Goal: Book appointment/travel/reservation

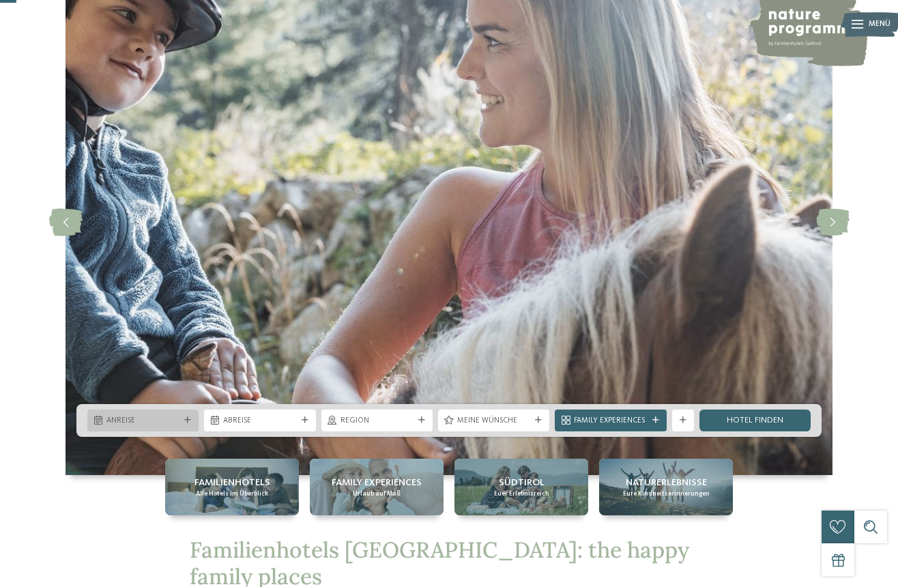
click at [186, 425] on div "Anreise" at bounding box center [142, 421] width 111 height 22
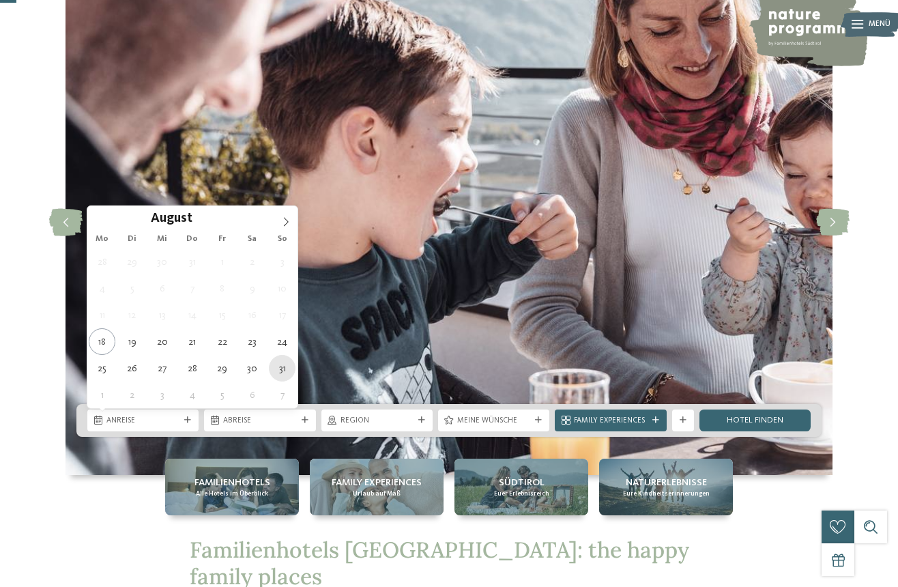
type div "[DATE]"
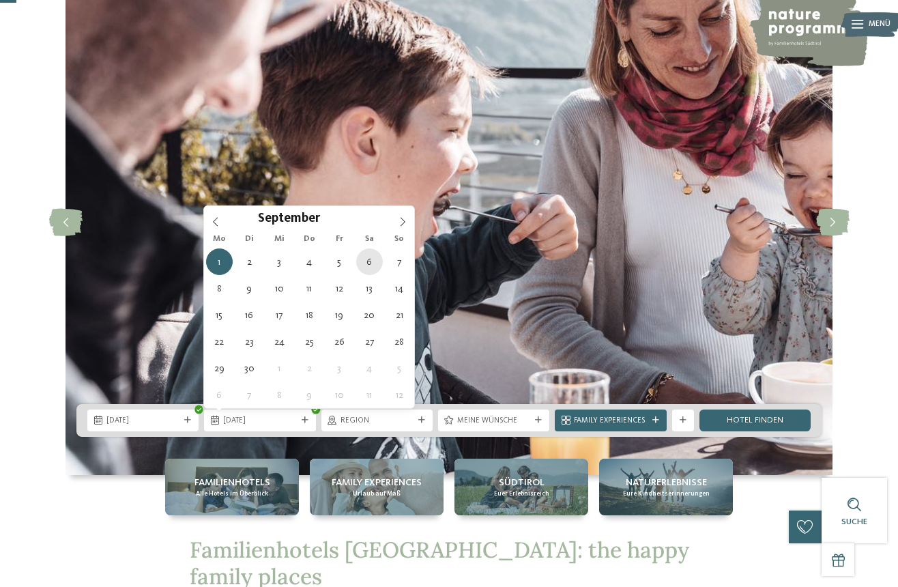
type div "[DATE]"
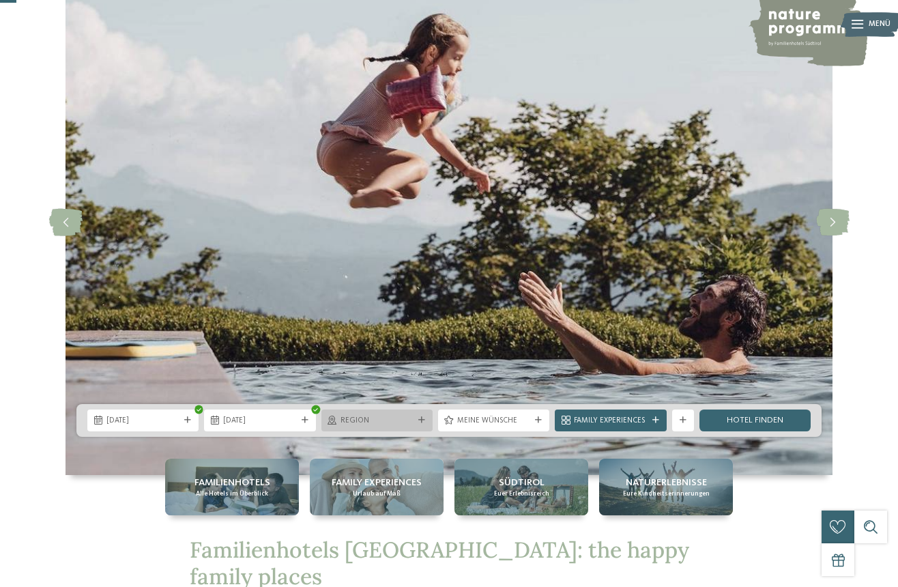
click at [412, 423] on span "Region" at bounding box center [377, 421] width 73 height 11
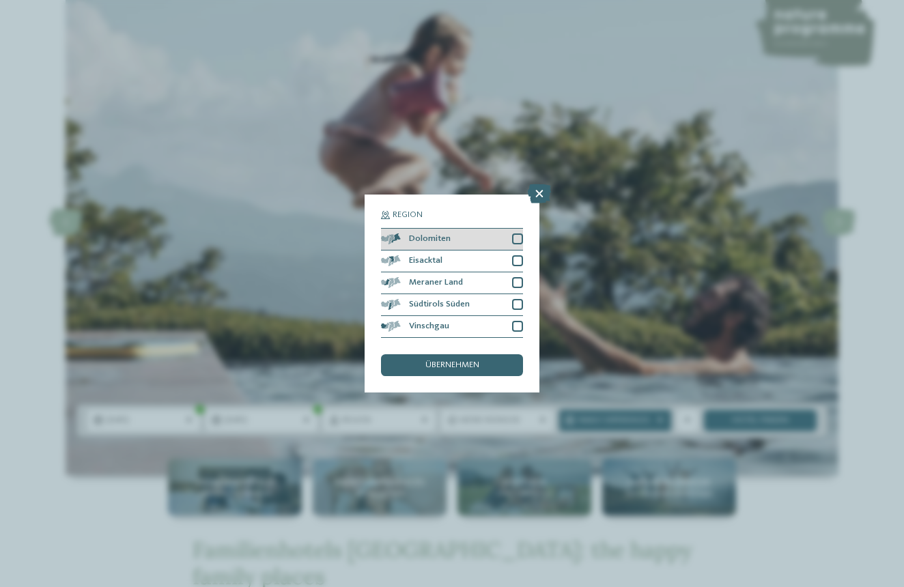
click at [511, 229] on div "Dolomiten" at bounding box center [452, 240] width 142 height 22
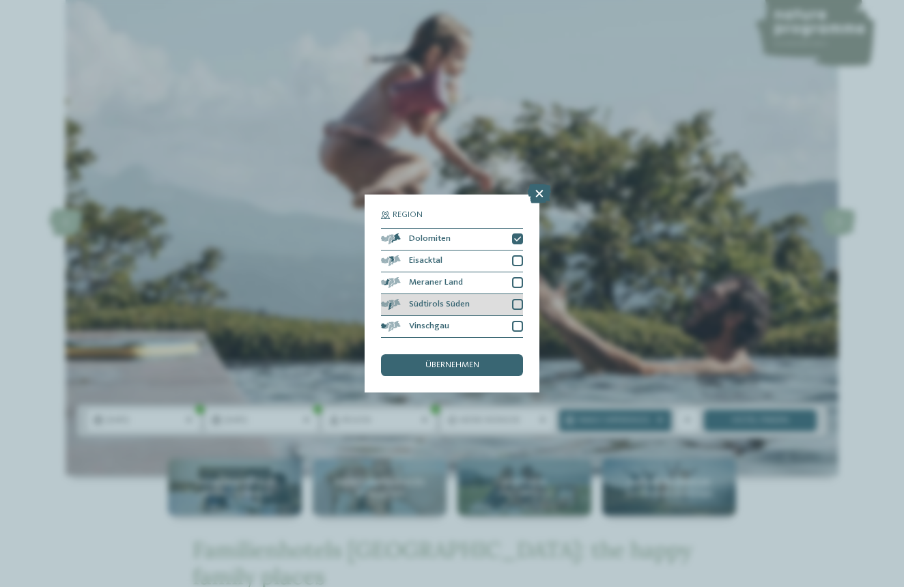
click at [510, 294] on div "Südtirols Süden" at bounding box center [452, 305] width 142 height 22
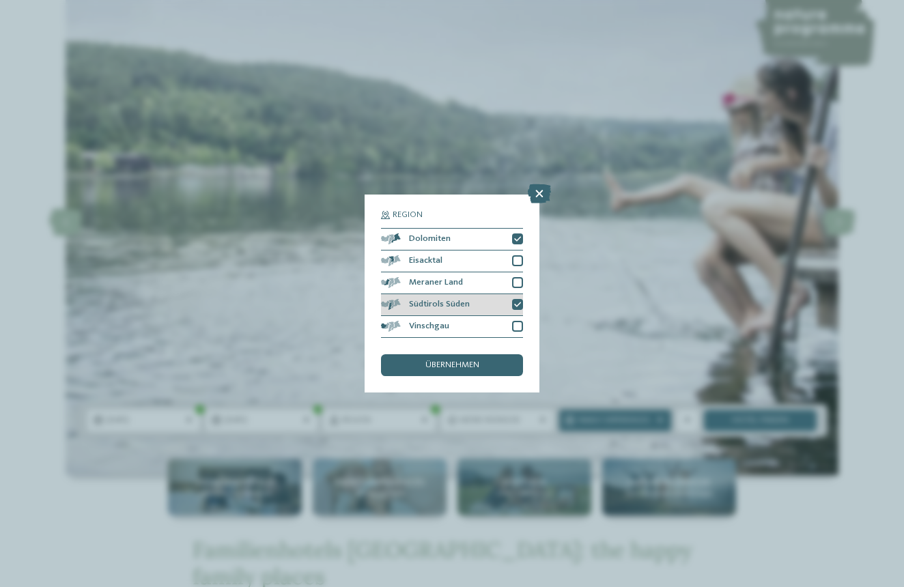
click at [510, 294] on div "Südtirols Süden" at bounding box center [452, 305] width 142 height 22
click at [511, 294] on div "Südtirols Süden" at bounding box center [452, 305] width 142 height 22
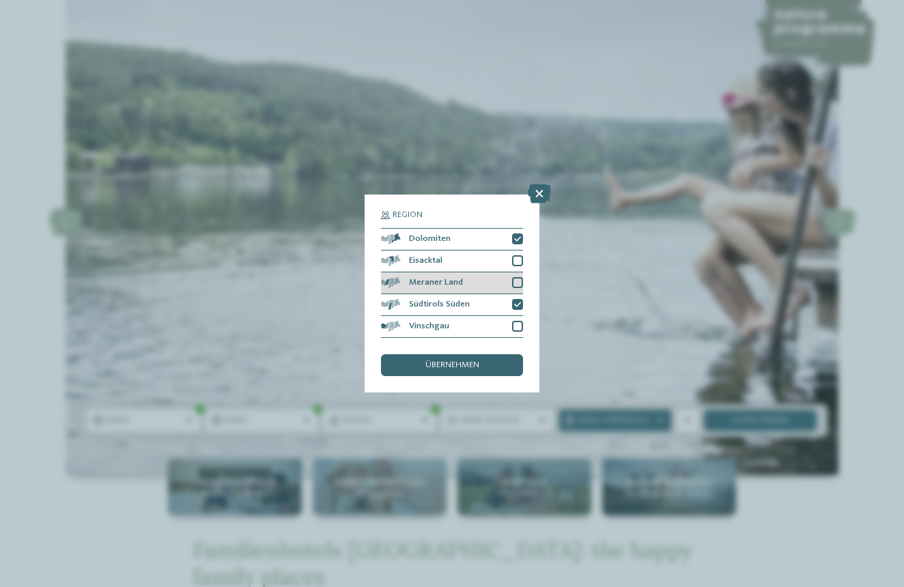
click at [521, 277] on div at bounding box center [517, 282] width 11 height 11
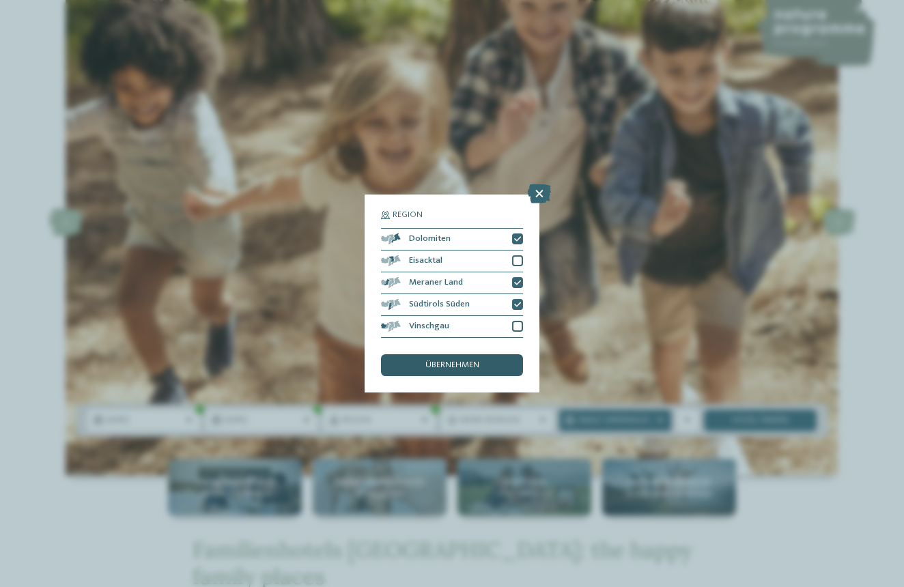
click at [491, 354] on div "übernehmen" at bounding box center [452, 365] width 142 height 22
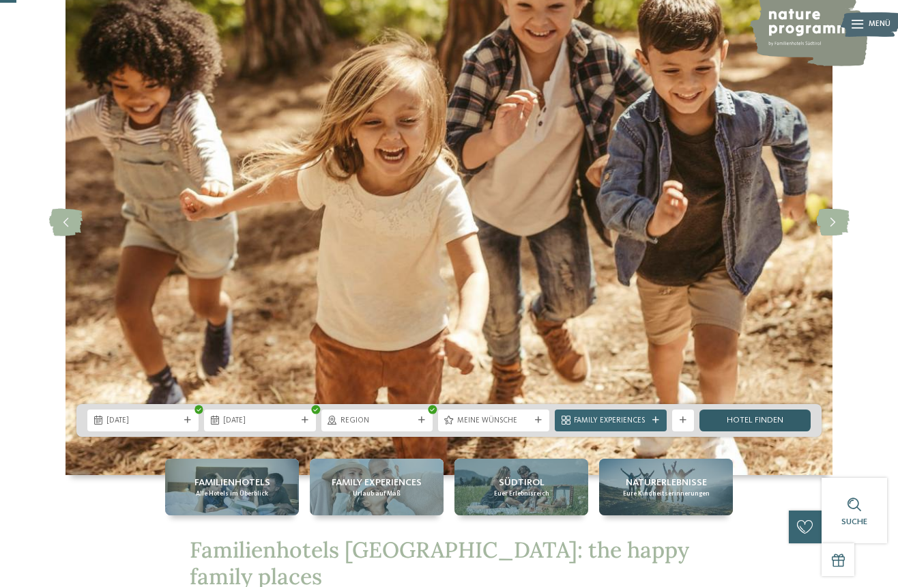
click at [726, 426] on link "Hotel finden" at bounding box center [755, 421] width 111 height 22
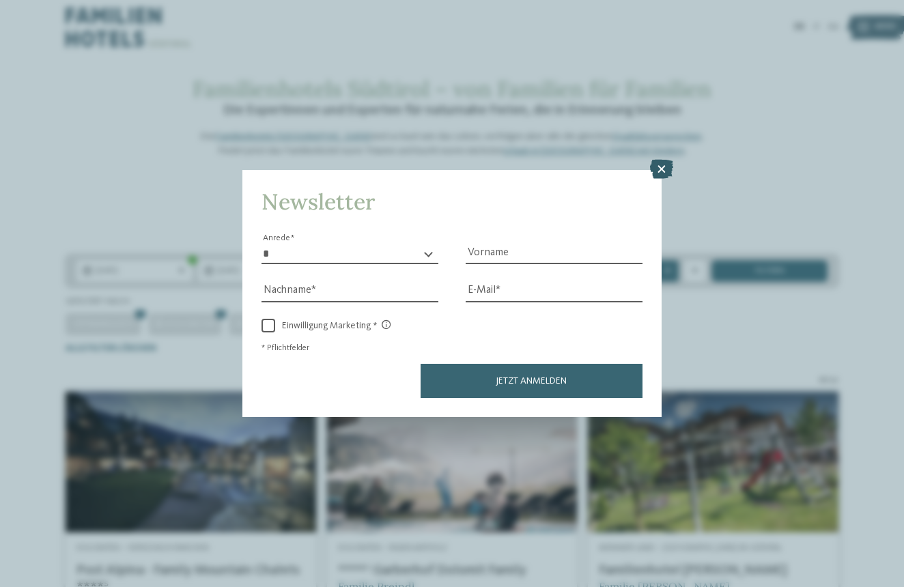
click at [662, 160] on icon at bounding box center [661, 169] width 23 height 19
